Goal: Transaction & Acquisition: Purchase product/service

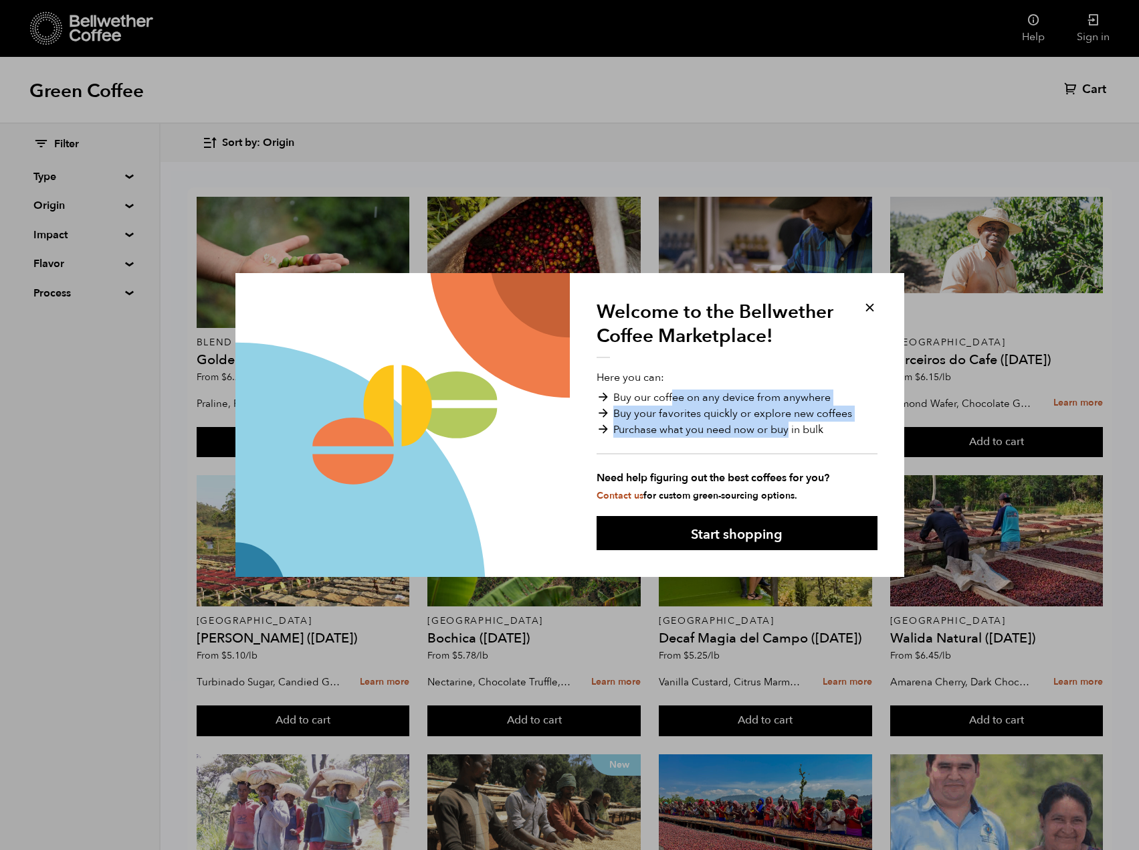
drag, startPoint x: 671, startPoint y: 390, endPoint x: 787, endPoint y: 431, distance: 122.9
click at [787, 431] on ul "Buy our coffee on any device from anywhere Buy your favorites quickly or explor…" at bounding box center [737, 421] width 281 height 65
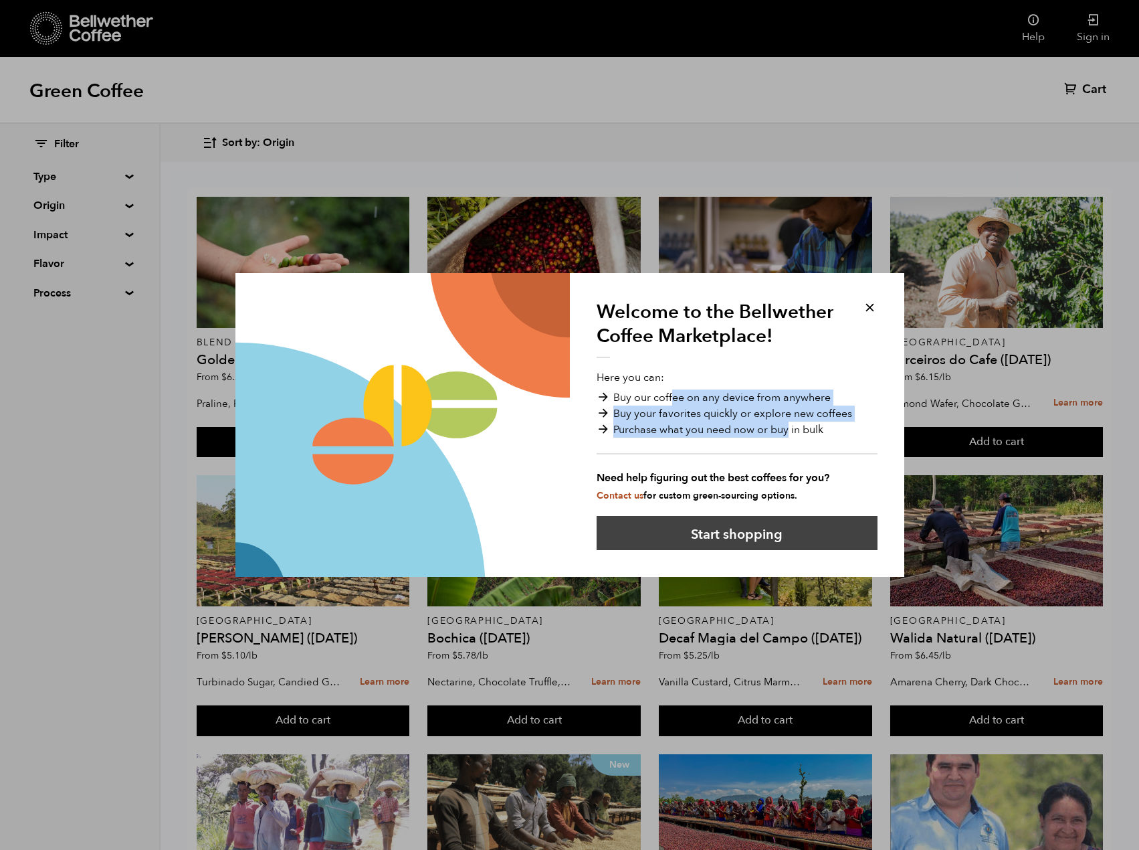
click at [785, 529] on button "Start shopping" at bounding box center [737, 533] width 281 height 34
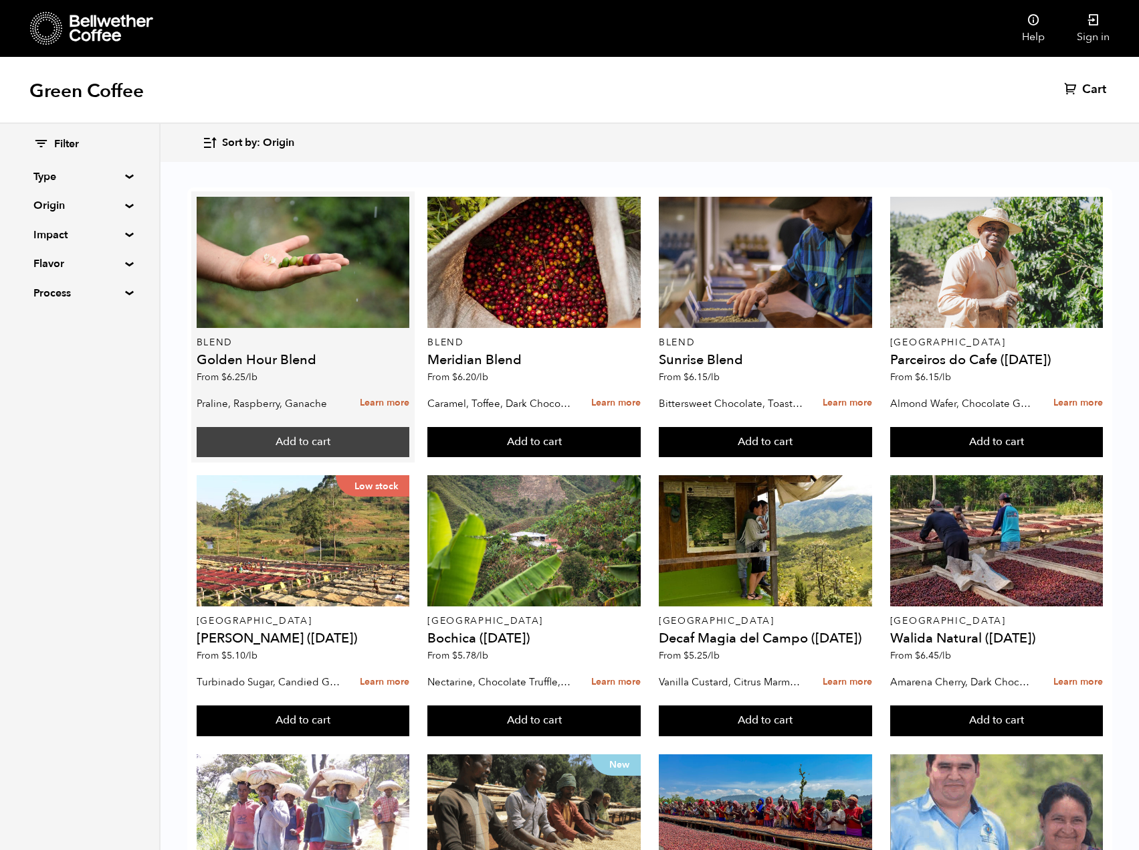
click at [277, 440] on button "Add to cart" at bounding box center [303, 442] width 213 height 31
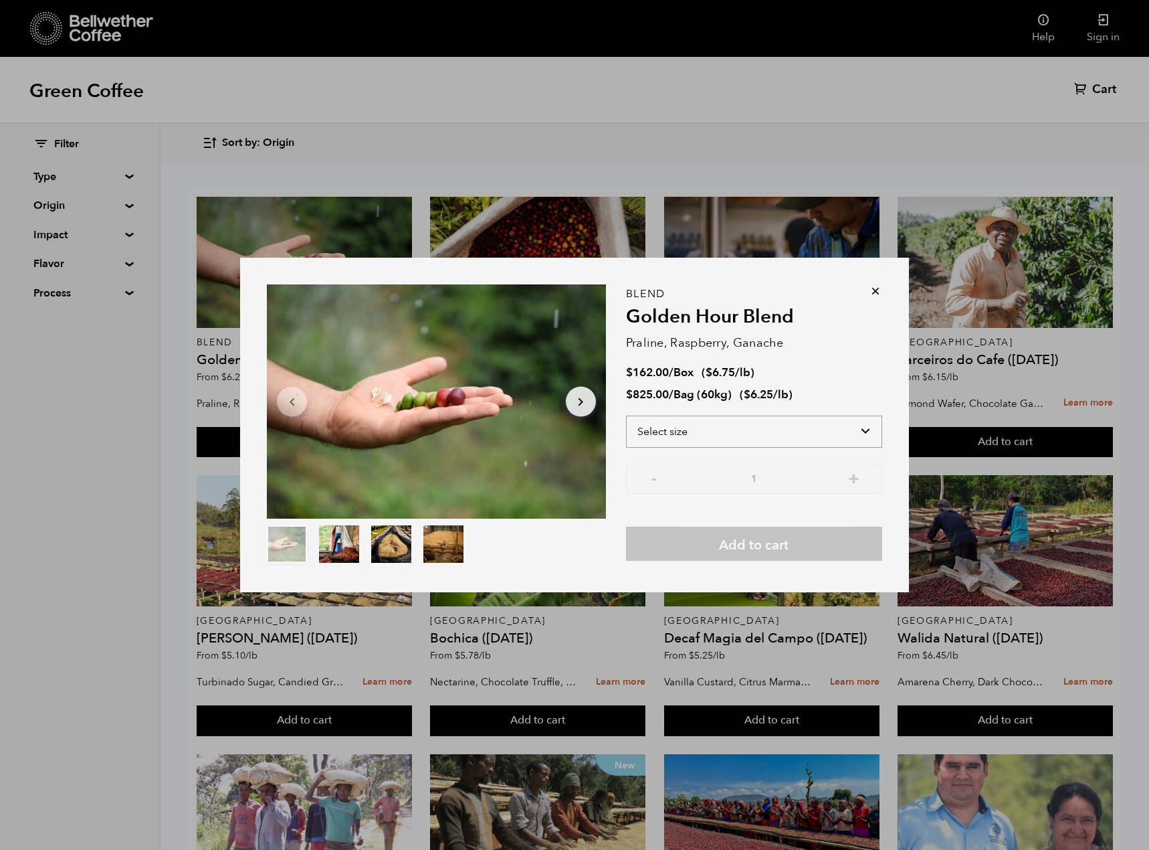
click at [768, 429] on select "Select size Bag (60kg) (132 lbs) Box (24 lbs)" at bounding box center [754, 431] width 256 height 32
select select "box"
click at [626, 415] on select "Select size Bag (60kg) (132 lbs) Box (24 lbs)" at bounding box center [754, 431] width 256 height 32
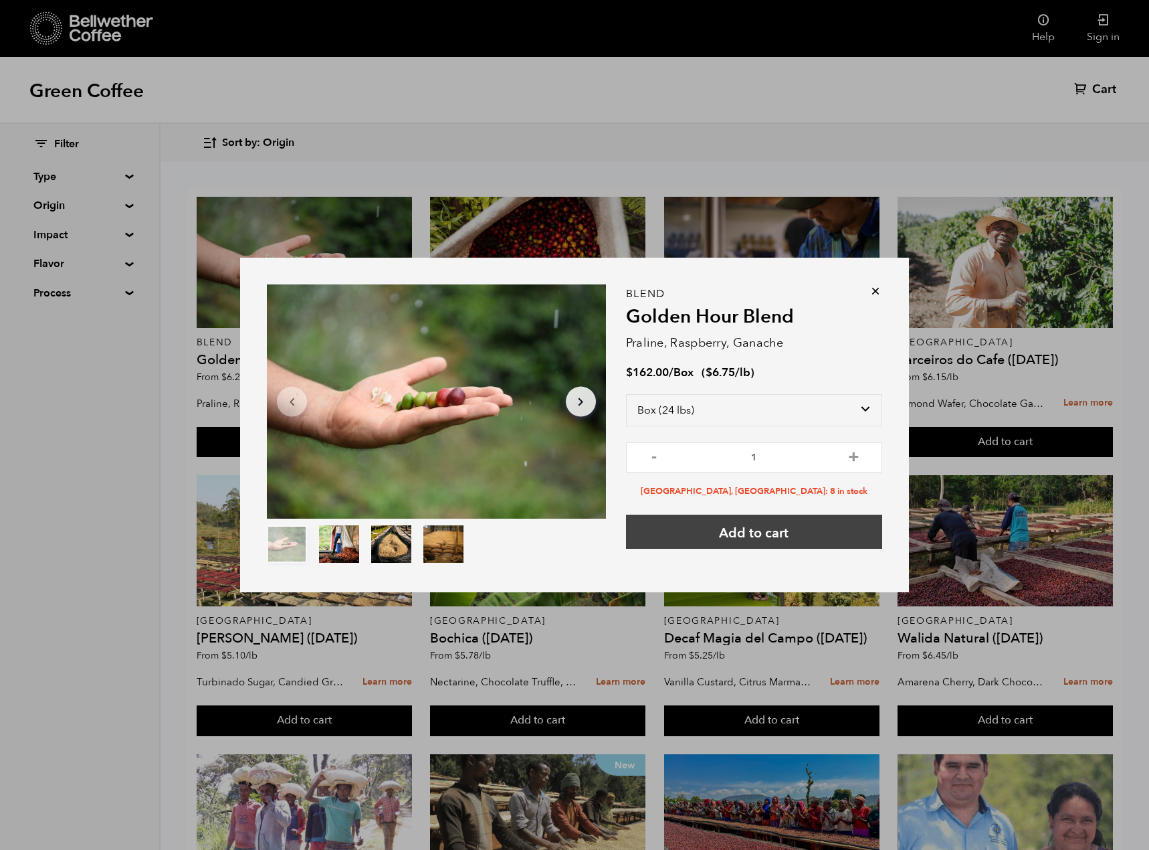
click at [720, 533] on button "Add to cart" at bounding box center [754, 531] width 256 height 34
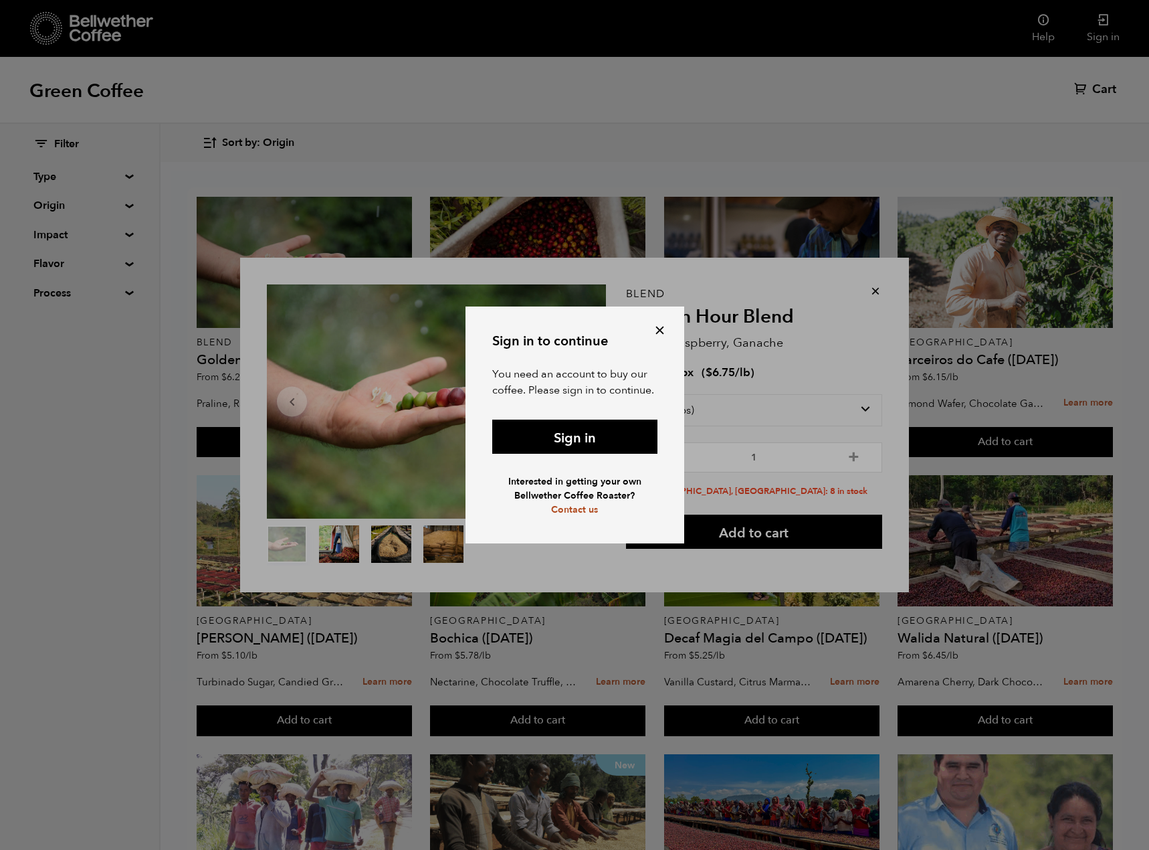
click at [657, 334] on button at bounding box center [659, 329] width 15 height 15
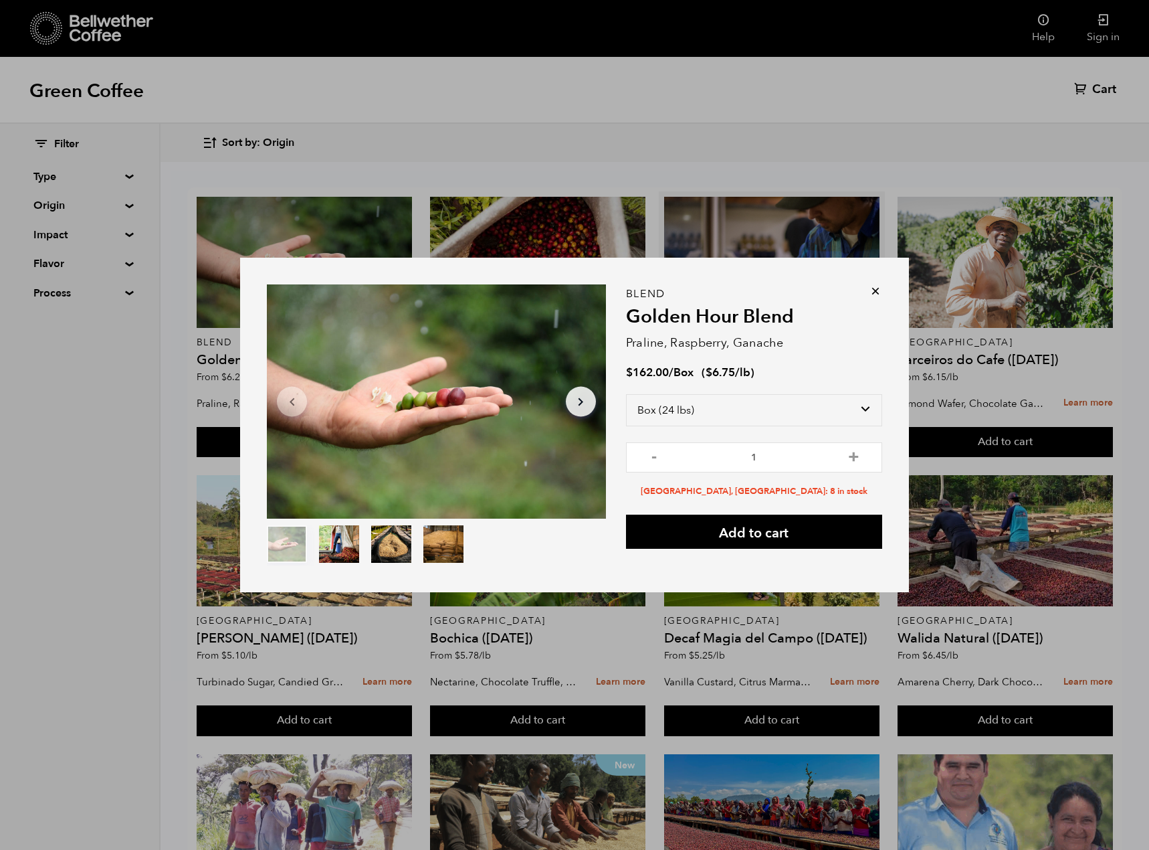
click at [872, 294] on icon at bounding box center [875, 290] width 13 height 13
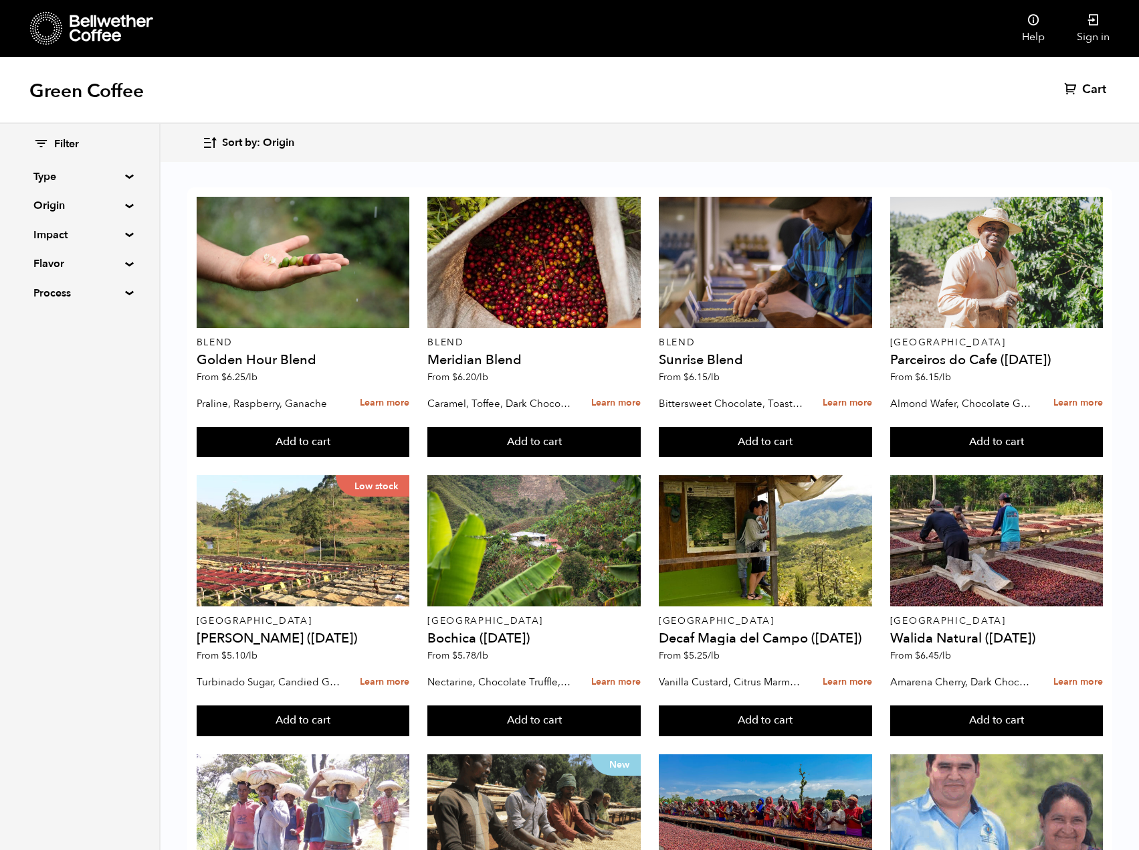
click at [1080, 90] on link "Cart (0)" at bounding box center [1086, 90] width 45 height 16
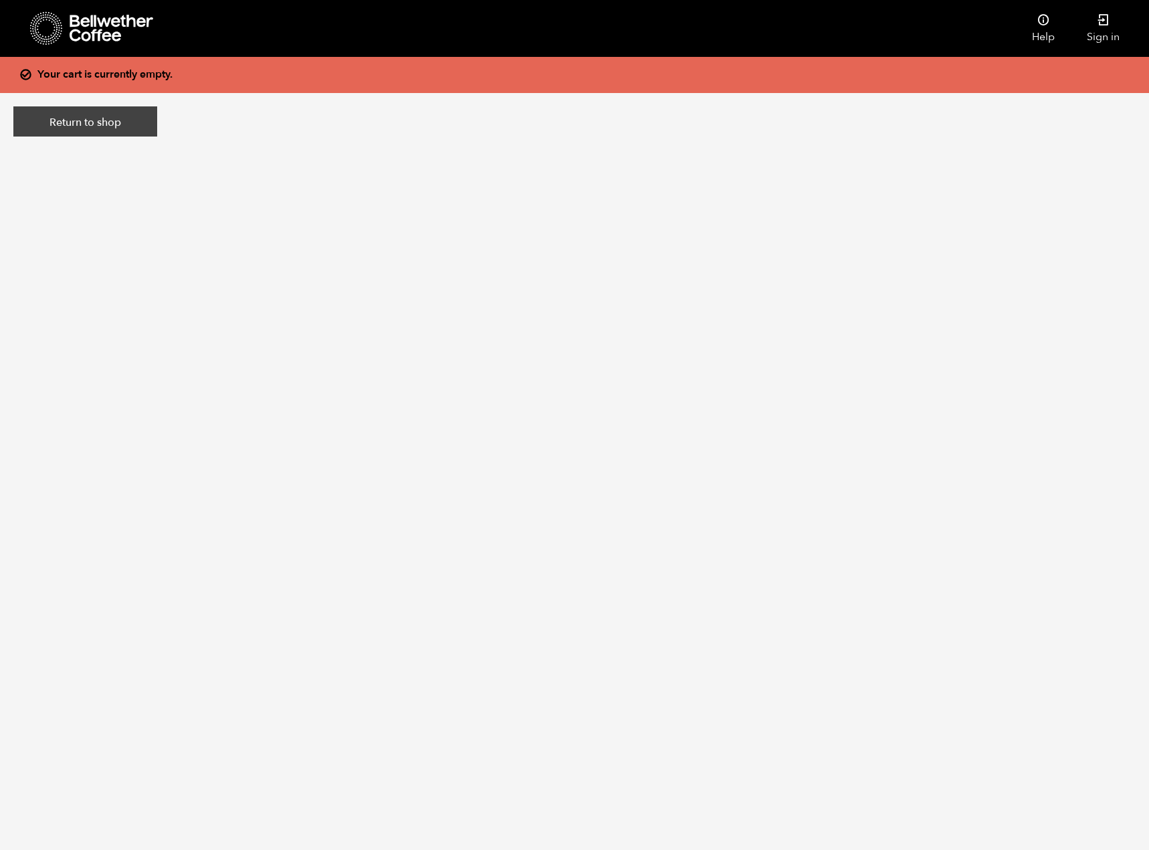
click at [95, 128] on link "Return to shop" at bounding box center [85, 121] width 144 height 31
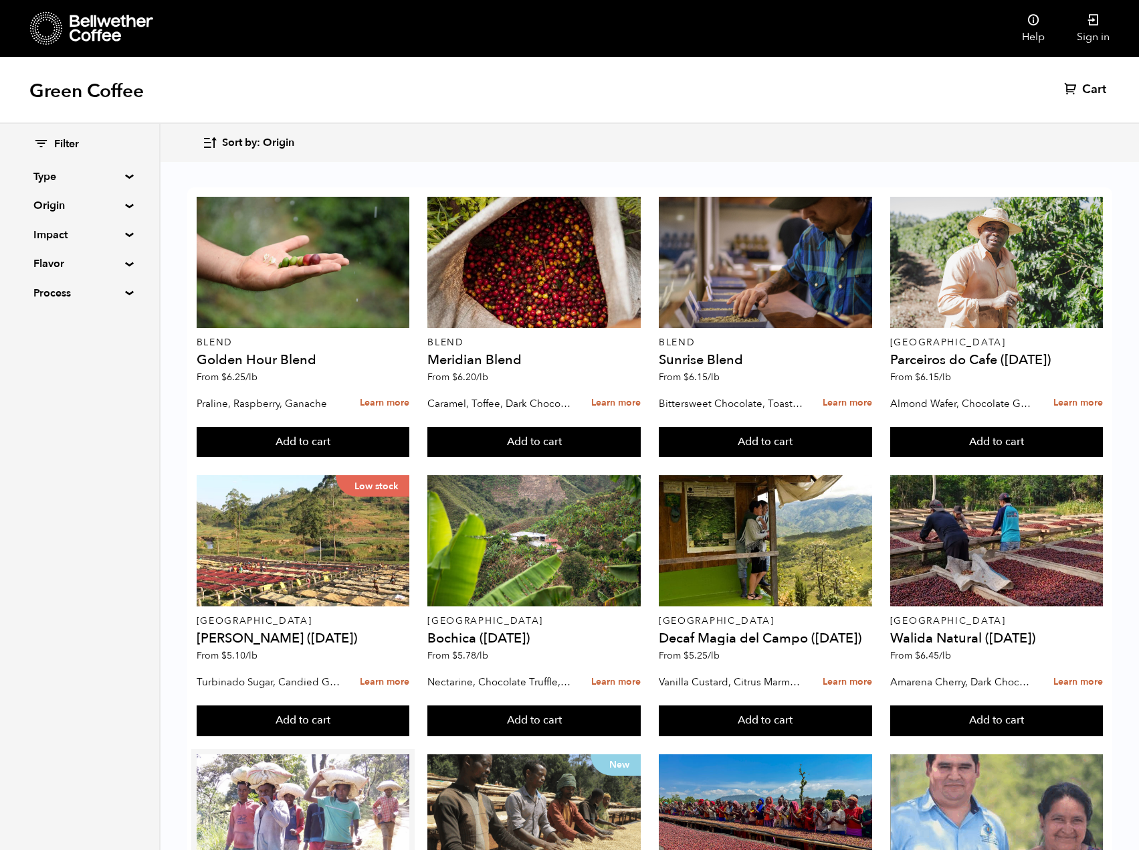
scroll to position [602, 0]
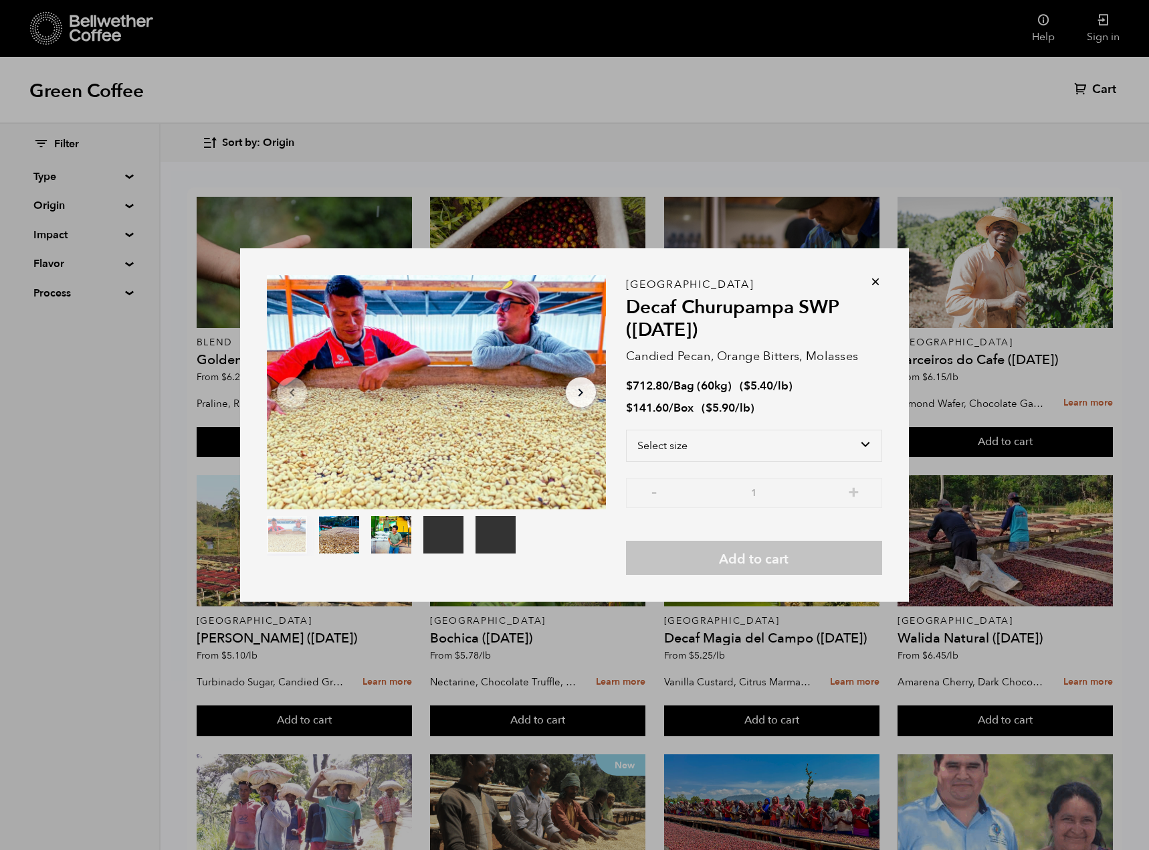
click at [713, 797] on div "Your browser does not support the video tag. Your browser does not support the …" at bounding box center [574, 425] width 1149 height 850
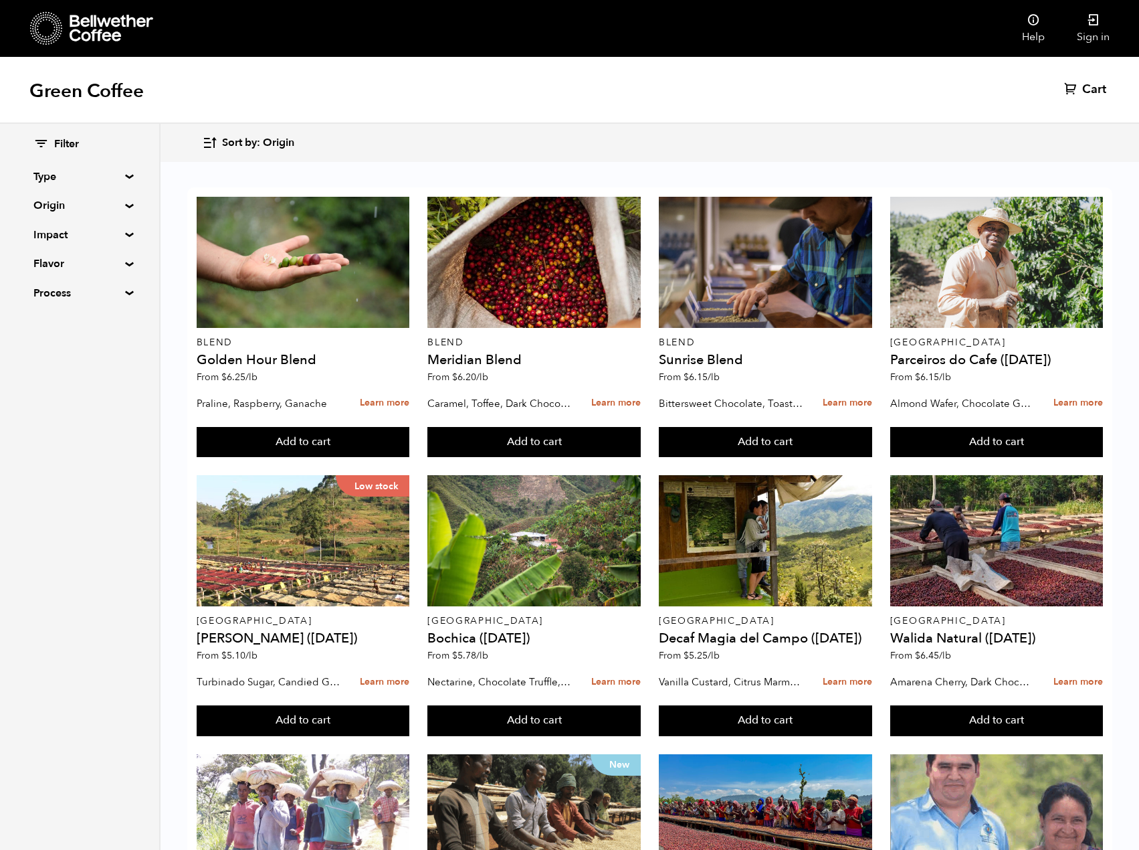
scroll to position [0, 0]
click at [1034, 20] on icon at bounding box center [1033, 19] width 13 height 13
